Goal: Information Seeking & Learning: Learn about a topic

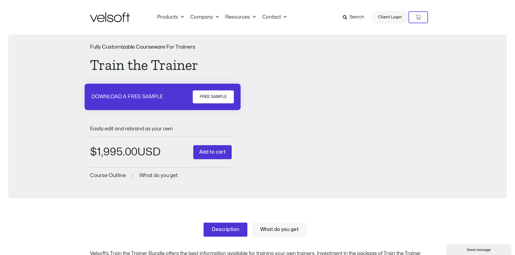
click at [52, 50] on div "Fully Customizable Courseware For Trainers Train the Trainer DOWNLOAD A FREE SA…" at bounding box center [258, 112] width 488 height 135
click at [110, 19] on img at bounding box center [110, 17] width 40 height 10
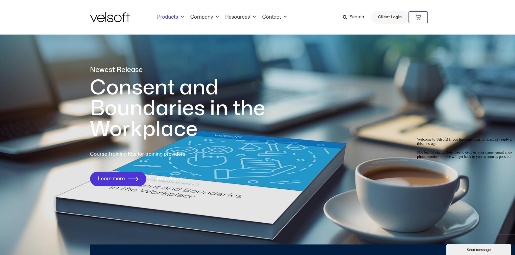
click at [181, 14] on span "Menu" at bounding box center [181, 17] width 6 height 9
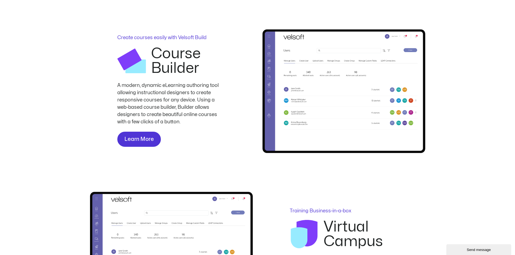
scroll to position [675, 0]
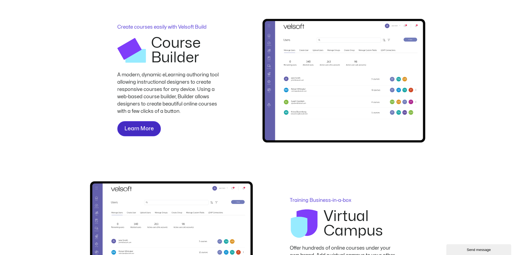
click at [144, 127] on span "Learn More" at bounding box center [138, 129] width 29 height 9
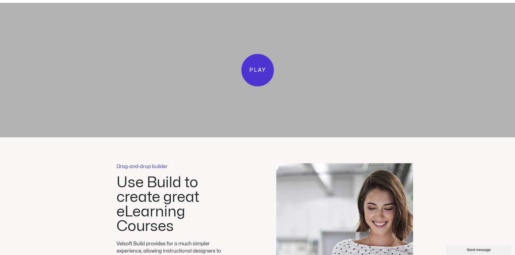
scroll to position [945, 0]
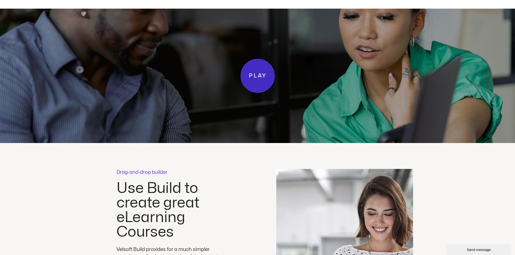
click at [253, 79] on span "Play" at bounding box center [257, 75] width 18 height 9
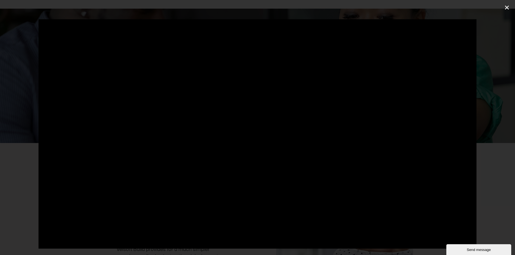
click at [505, 8] on icon "Close (Esc)" at bounding box center [506, 7] width 5 height 5
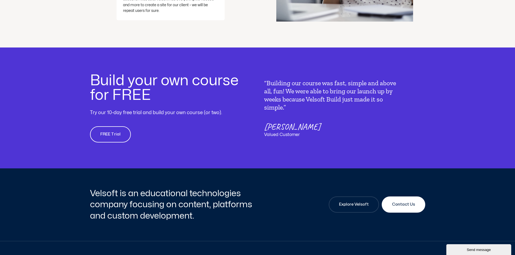
scroll to position [1296, 0]
